Goal: Information Seeking & Learning: Find specific fact

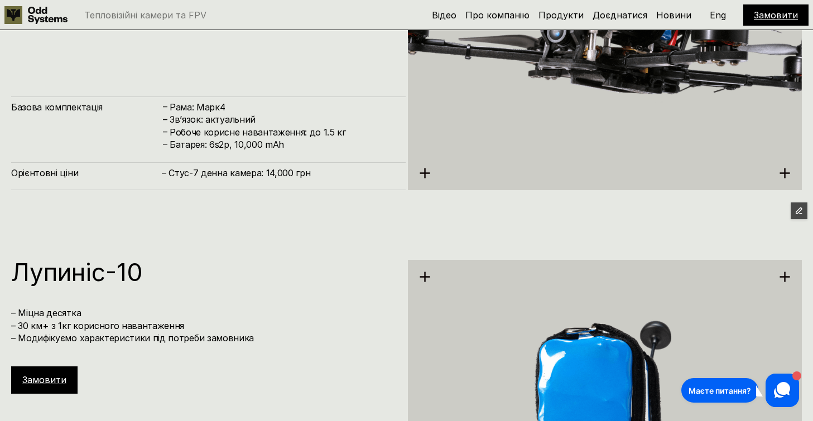
scroll to position [2729, 0]
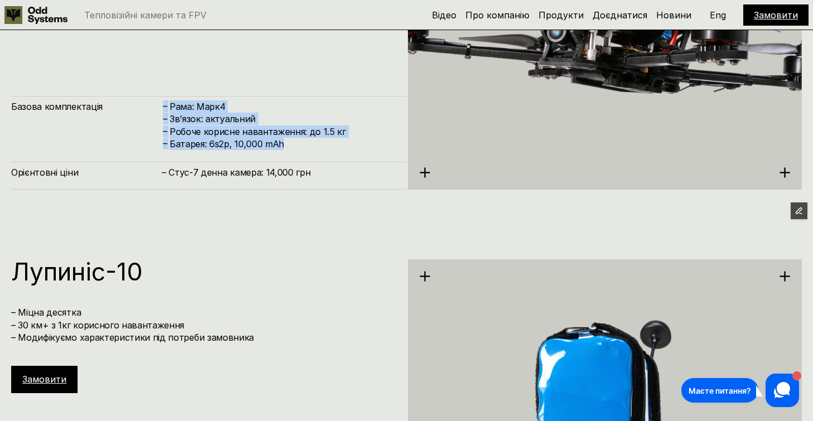
drag, startPoint x: 288, startPoint y: 144, endPoint x: 151, endPoint y: 105, distance: 142.8
click at [151, 105] on div "Базова комплектація – Рама: Марк4 – Зв’язок: актуальний – Робоче корисне навант…" at bounding box center [208, 123] width 394 height 55
copy div "Базова комплектація – Рама: Марк4 – Зв’язок: актуальний – Робоче корисне навант…"
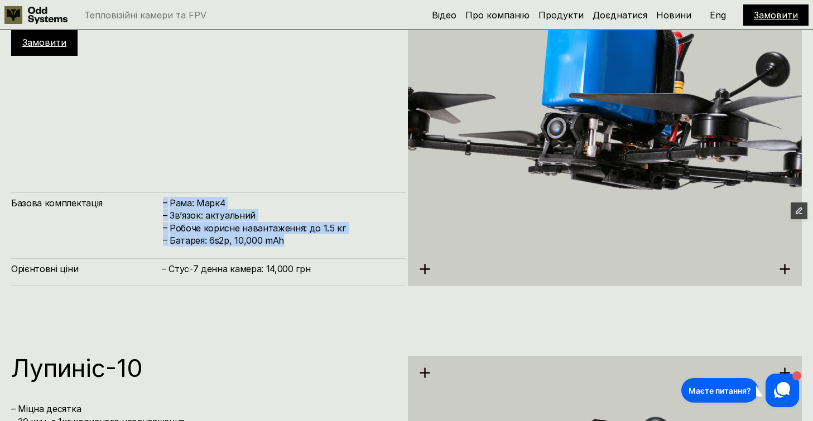
scroll to position [2617, 0]
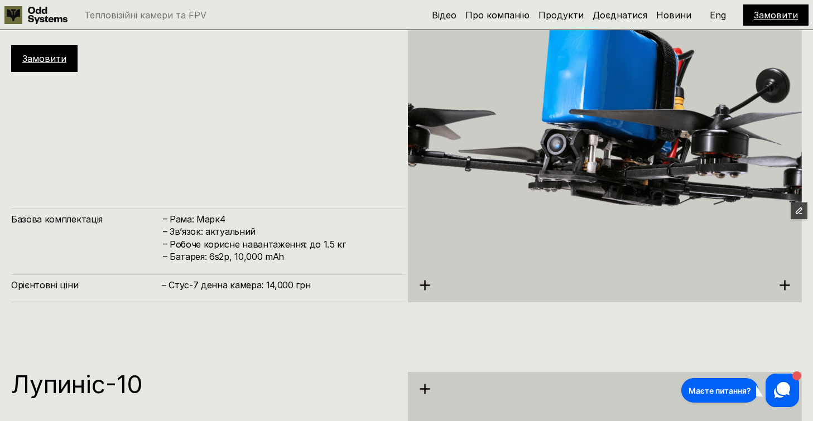
click at [229, 283] on h4 "– Стус-7 денна камера: 14,000 грн" at bounding box center [278, 285] width 233 height 12
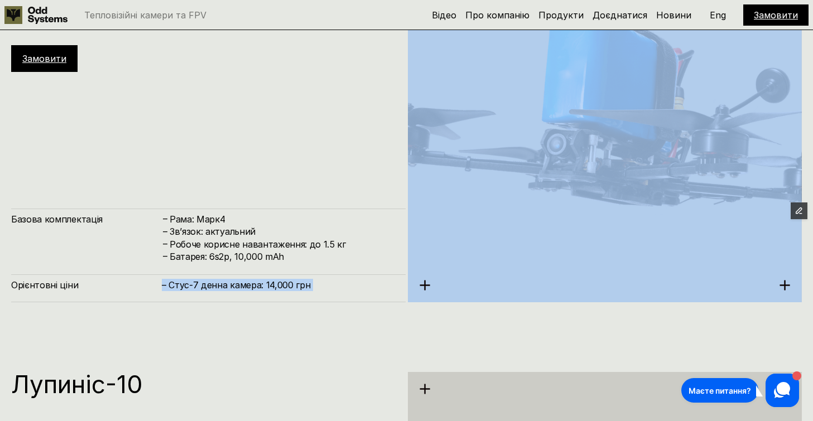
click at [229, 283] on h4 "– Стус-7 денна камера: 14,000 грн" at bounding box center [278, 285] width 233 height 12
click at [197, 287] on h4 "– Стус-7 денна камера: 14,000 грн" at bounding box center [278, 285] width 233 height 12
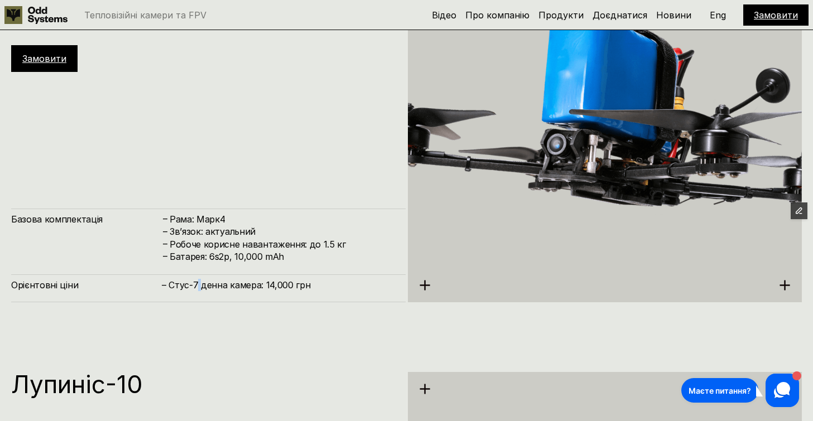
click at [197, 287] on h4 "– Стус-7 денна камера: 14,000 грн" at bounding box center [278, 285] width 233 height 12
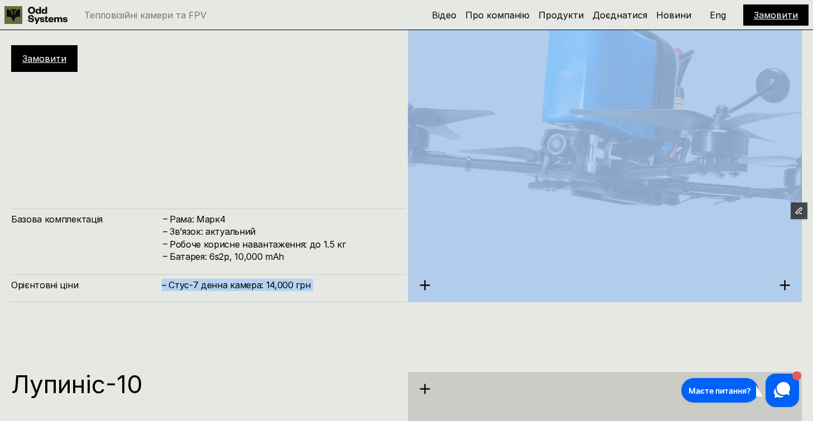
click at [197, 287] on h4 "– Стус-7 денна камера: 14,000 грн" at bounding box center [278, 285] width 233 height 12
click at [219, 282] on h4 "– Стус-7 денна камера: 14,000 грн" at bounding box center [278, 285] width 233 height 12
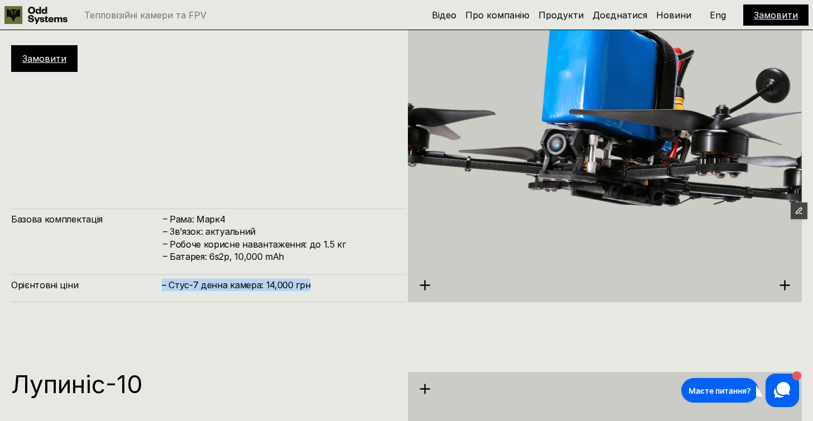
drag, startPoint x: 307, startPoint y: 287, endPoint x: 153, endPoint y: 287, distance: 153.4
click at [153, 287] on div "Орієнтовні ціни – [PERSON_NAME]-7 денна камера: 14,000 грн" at bounding box center [208, 288] width 394 height 28
copy div "Орієнтовні ціни – [PERSON_NAME]-7 денна камера: 14,000 грн"
click at [300, 283] on h4 "– Стус-7 денна камера: 14,000 грн" at bounding box center [278, 285] width 233 height 12
drag, startPoint x: 311, startPoint y: 284, endPoint x: 168, endPoint y: 284, distance: 142.8
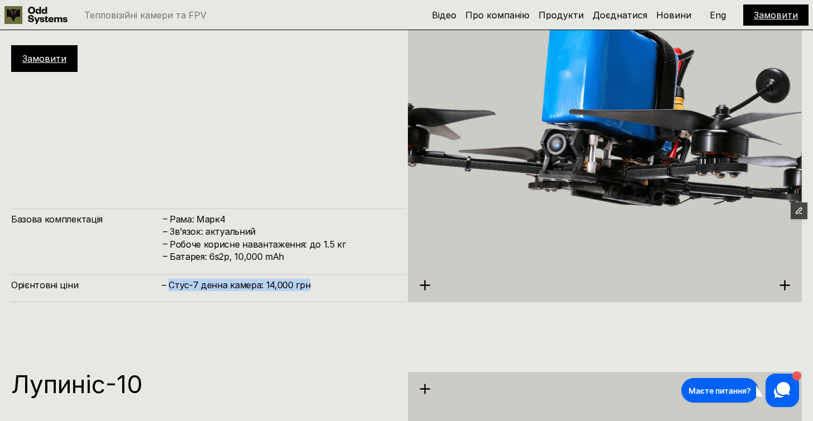
click at [168, 284] on h4 "– Стус-7 денна камера: 14,000 грн" at bounding box center [278, 285] width 233 height 12
copy h4 "[PERSON_NAME]-7 денна камера: 14,000 грн"
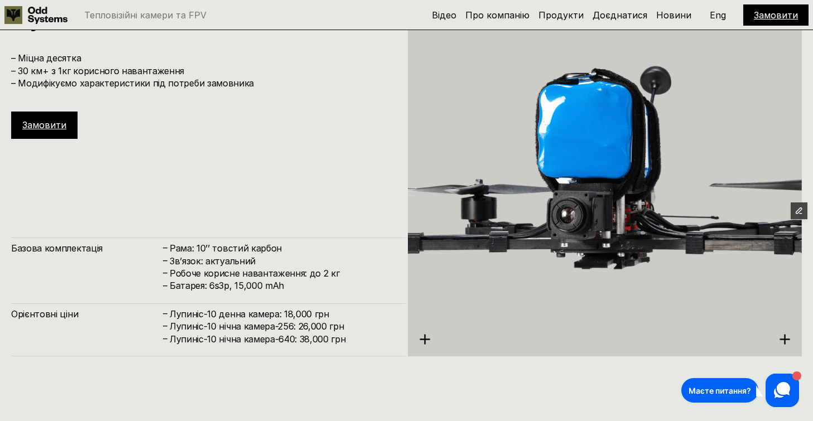
scroll to position [2985, 0]
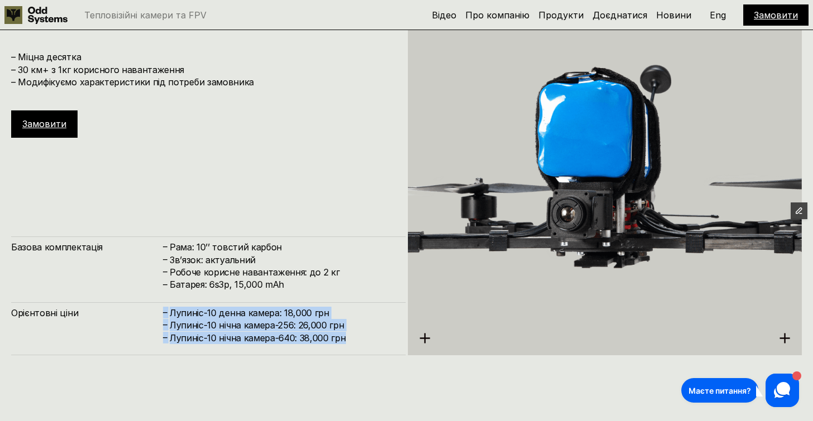
drag, startPoint x: 350, startPoint y: 339, endPoint x: 160, endPoint y: 310, distance: 193.0
click at [160, 310] on div "Орієнтовні ціни – [PERSON_NAME]-10 денна камера: 18,000 грн – [PERSON_NAME]-10 …" at bounding box center [208, 328] width 394 height 53
copy div "Орієнтовні ціни – [PERSON_NAME]-10 денна камера: 18,000 грн – [PERSON_NAME]-10 …"
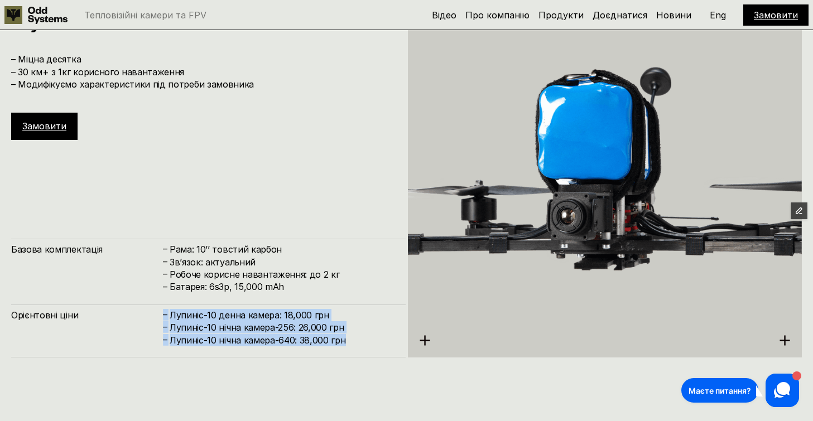
scroll to position [2986, 0]
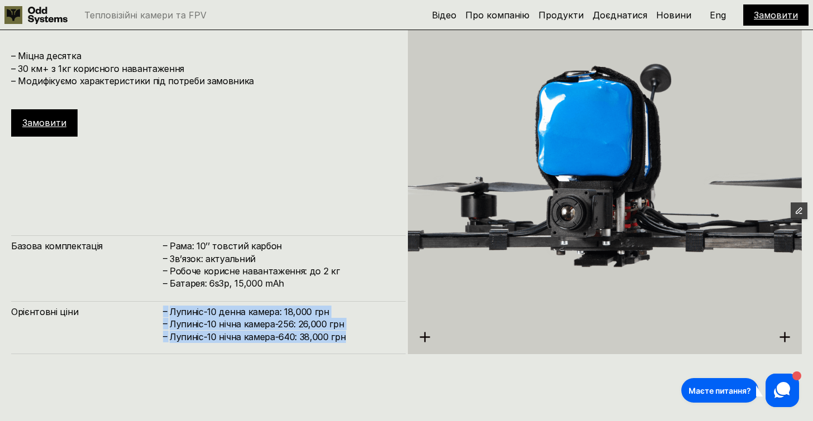
copy div "Орієнтовні ціни – [PERSON_NAME]-10 денна камера: 18,000 грн – [PERSON_NAME]-10 …"
